Goal: Task Accomplishment & Management: Manage account settings

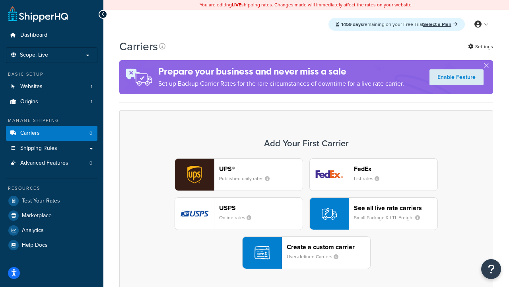
click at [306, 213] on div "UPS® Published daily rates FedEx List rates USPS Online rates See all live rate…" at bounding box center [306, 213] width 357 height 111
click at [396, 168] on header "FedEx" at bounding box center [396, 169] width 84 height 8
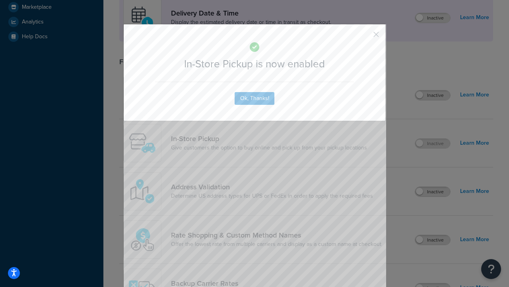
scroll to position [223, 0]
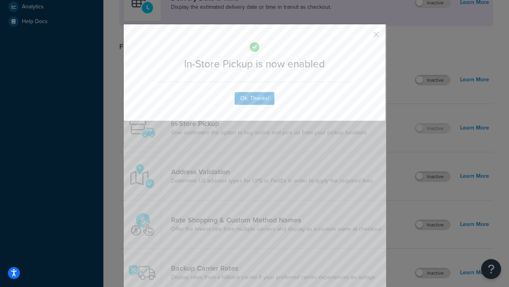
click at [365, 37] on button "button" at bounding box center [365, 37] width 2 height 2
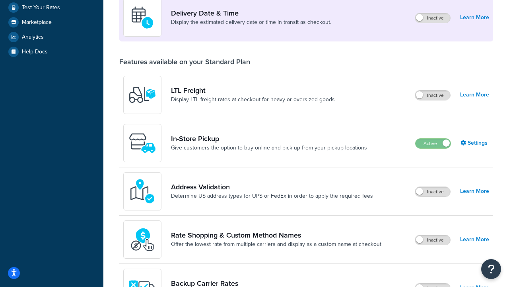
scroll to position [193, 0]
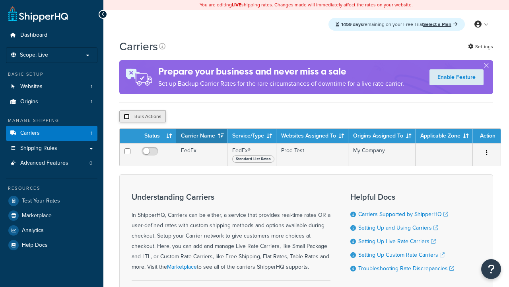
click at [127, 117] on input "checkbox" at bounding box center [127, 116] width 6 height 6
checkbox input "true"
click at [0, 0] on button "Delete" at bounding box center [0, 0] width 0 height 0
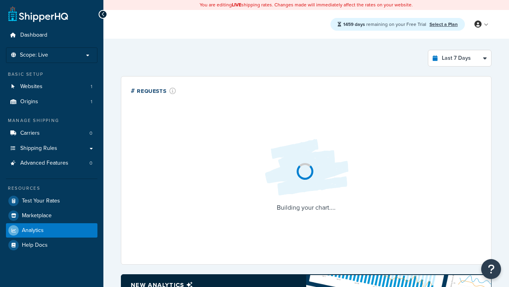
select select "last_7_days"
click at [103, 14] on icon at bounding box center [103, 15] width 4 height 6
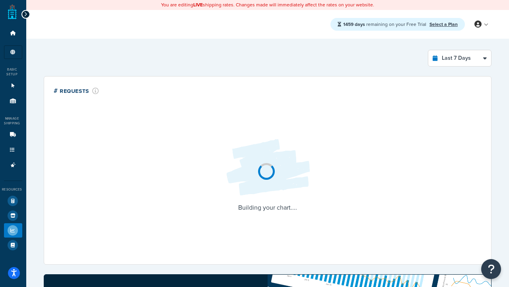
click at [25, 14] on icon at bounding box center [26, 15] width 4 height 6
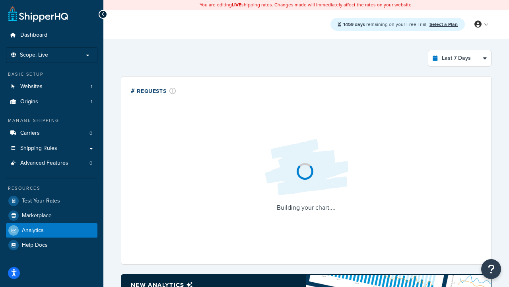
click at [444, 21] on link "Select a Plan" at bounding box center [444, 24] width 28 height 7
